Goal: Check status: Check status

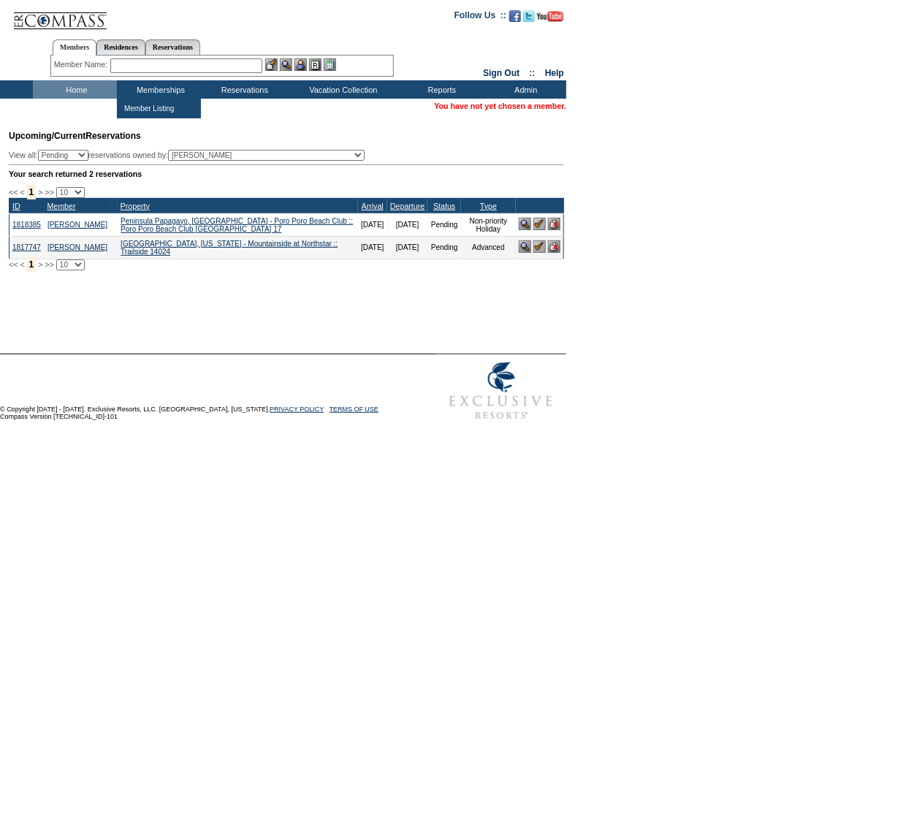
click at [188, 66] on input "text" at bounding box center [186, 65] width 152 height 15
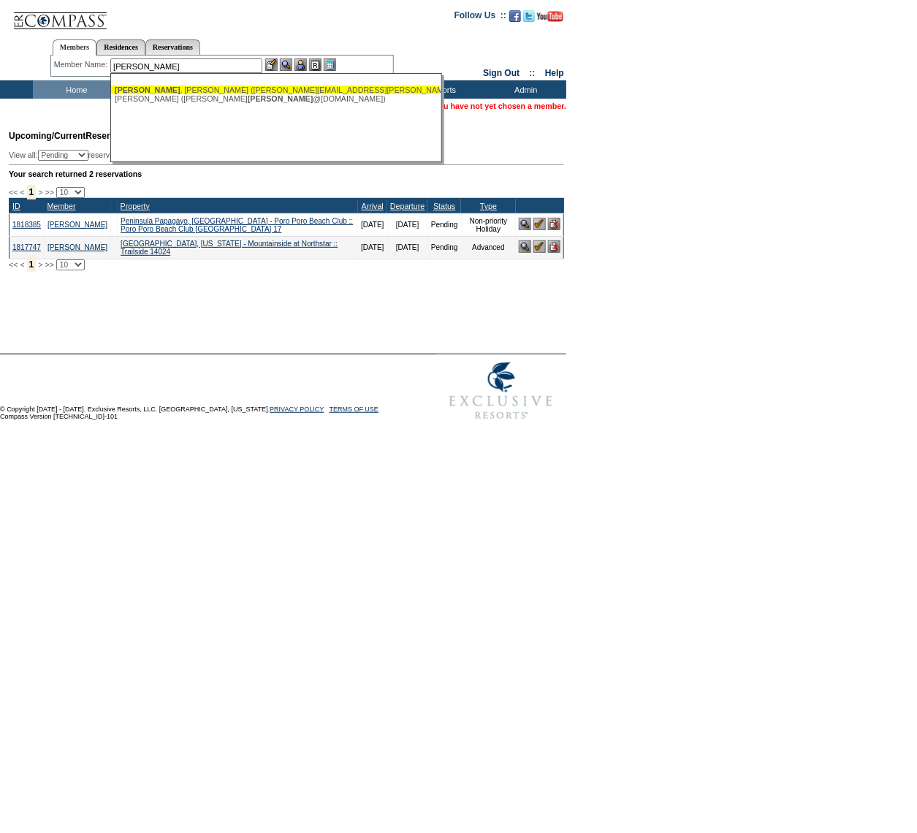
type input "[PERSON_NAME] ([PERSON_NAME][EMAIL_ADDRESS][PERSON_NAME][DOMAIN_NAME])"
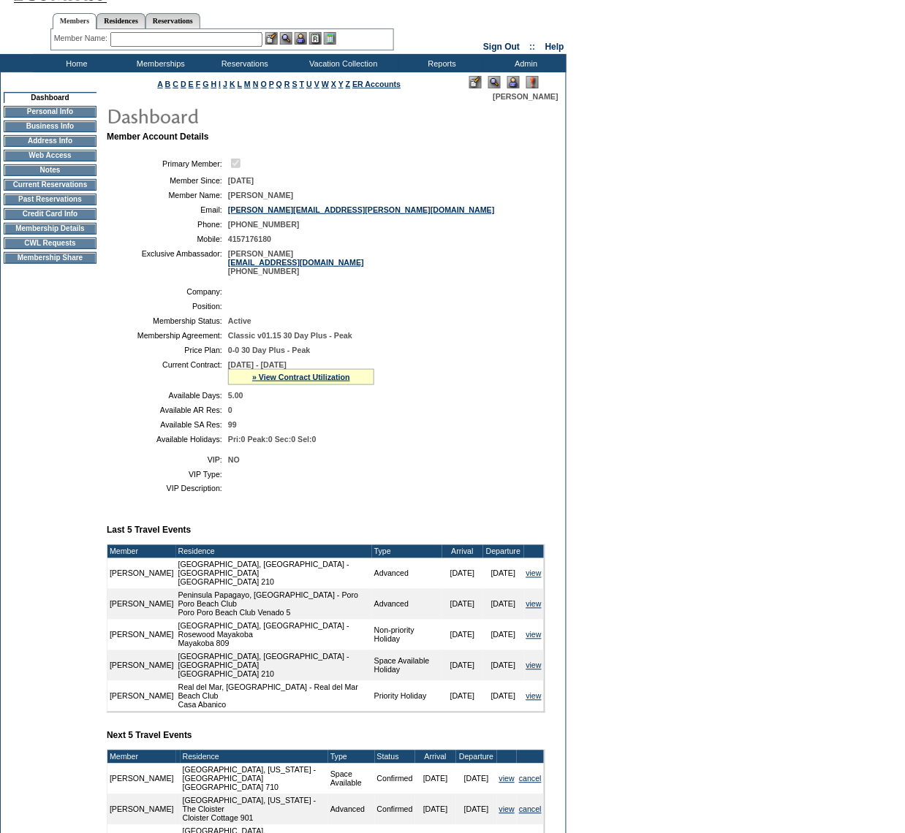
scroll to position [27, 0]
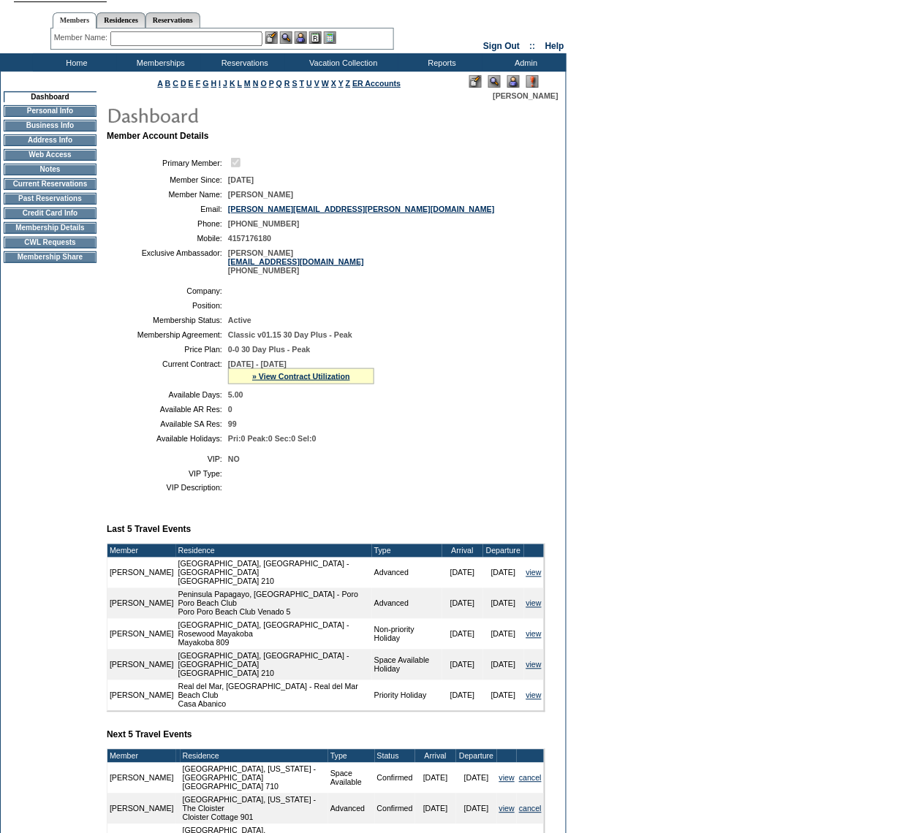
click at [73, 205] on td "Past Reservations" at bounding box center [50, 199] width 93 height 12
click at [59, 205] on td "Past Reservations" at bounding box center [50, 199] width 93 height 12
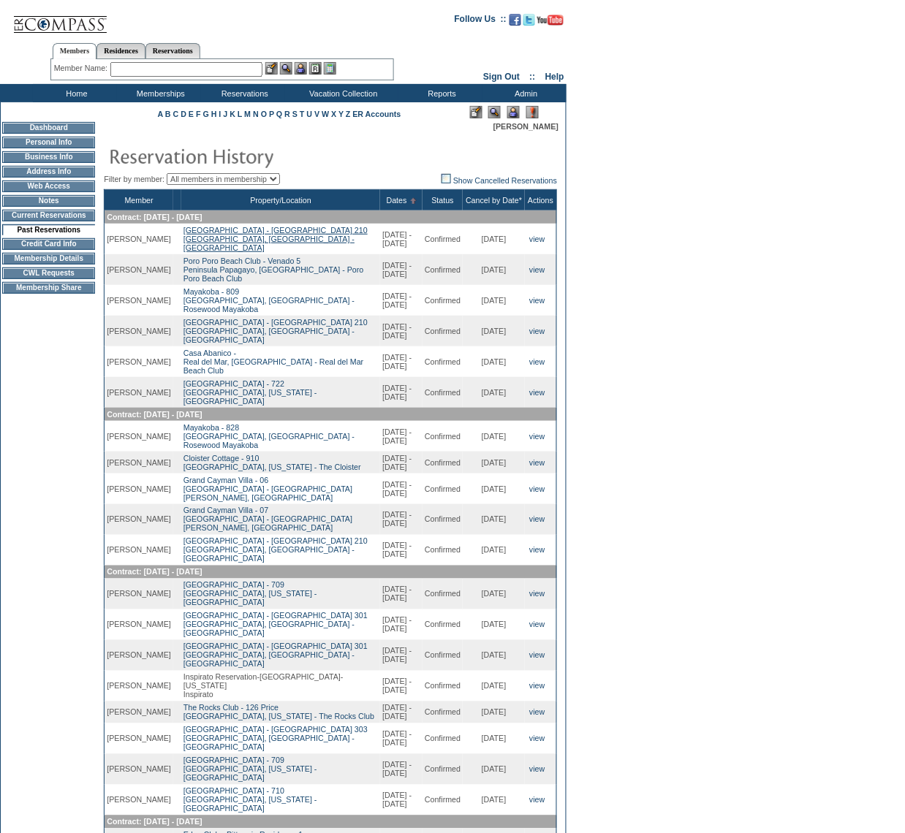
click at [279, 238] on link "Punta Ballena - Las Residencias 210 Los Cabos, Mexico - Punta Ballena" at bounding box center [275, 239] width 184 height 26
